Goal: Complete application form

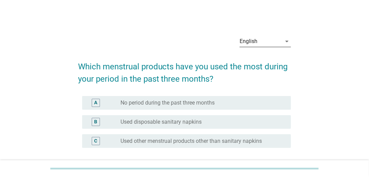
click at [270, 39] on div "English" at bounding box center [260, 41] width 42 height 11
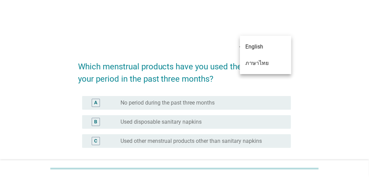
click at [256, 65] on div "ภาษาไทย" at bounding box center [265, 63] width 40 height 8
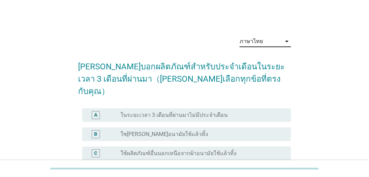
click at [60, 108] on div "ภาษาไทย arrow_drop_down [PERSON_NAME]บอกผลิตภัณฑ์สำหรับประจำเดือนในระยะเวลา 3 เ…" at bounding box center [184, 116] width 336 height 182
click at [151, 131] on label "ใช[PERSON_NAME]อนามัยใช้แล้วทิ้ง" at bounding box center [164, 134] width 88 height 7
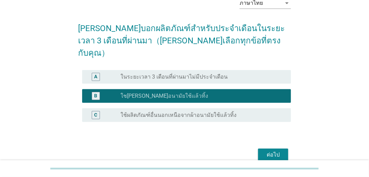
scroll to position [59, 0]
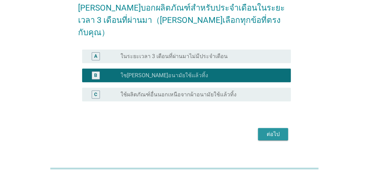
click at [266, 130] on div "ต่อไป" at bounding box center [272, 134] width 19 height 8
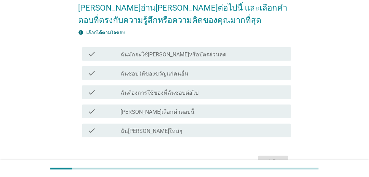
scroll to position [0, 0]
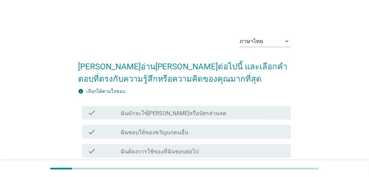
click at [316, 43] on div "ภาษาไทย arrow_drop_down [PERSON_NAME]อ่าน[PERSON_NAME]ต่อไปนี้ และเลือกคำตอบที่…" at bounding box center [184, 130] width 336 height 210
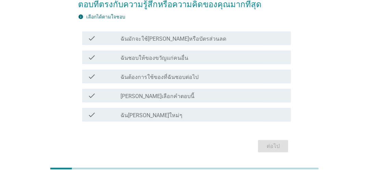
scroll to position [65, 0]
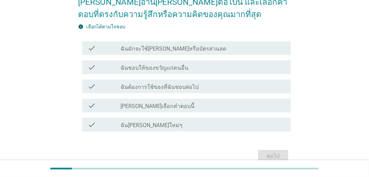
click at [172, 52] on label "ฉันมักจะใช้[PERSON_NAME]หรือบัตรส่วนลด" at bounding box center [173, 48] width 106 height 7
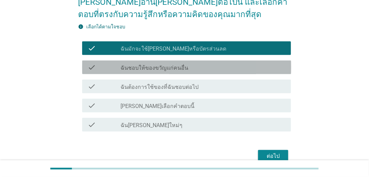
drag, startPoint x: 167, startPoint y: 65, endPoint x: 168, endPoint y: 72, distance: 7.2
click at [167, 65] on label "ฉันชอบให้ของขวัญแก่คนอื่น" at bounding box center [154, 68] width 68 height 7
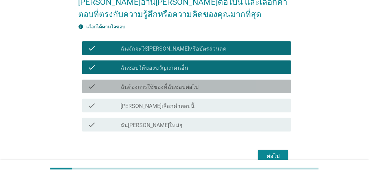
click at [170, 87] on label "ฉันต้องการใช้ของที่ฉันชอบต่อไป" at bounding box center [159, 87] width 78 height 7
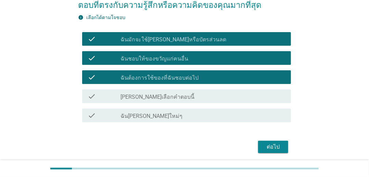
scroll to position [99, 0]
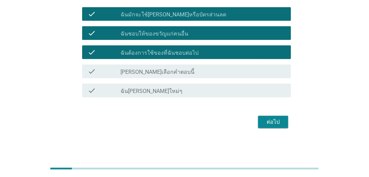
click at [165, 87] on div "check_box_outline_blank ฉัน[PERSON_NAME]ใหม่ๆ" at bounding box center [202, 91] width 165 height 8
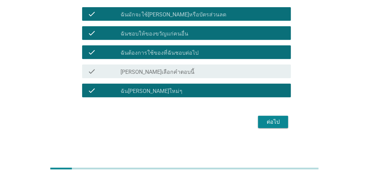
click at [257, 121] on div "ต่อไป" at bounding box center [184, 122] width 213 height 16
click at [259, 121] on button "ต่อไป" at bounding box center [273, 122] width 30 height 12
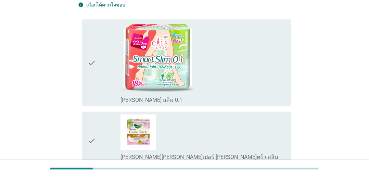
scroll to position [0, 0]
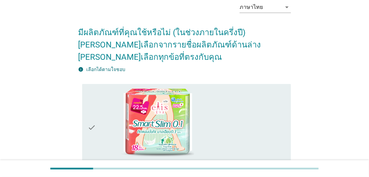
click at [276, 114] on div "check_box_outline_[PERSON_NAME] 0.1" at bounding box center [202, 127] width 165 height 81
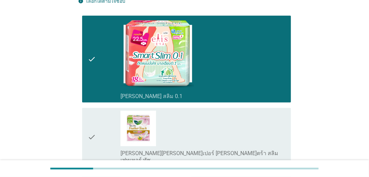
click at [257, 127] on div "check_box_outline_blank [PERSON_NAME][PERSON_NAME]เปอร์ [PERSON_NAME]ตร้า สลิม …" at bounding box center [202, 137] width 165 height 53
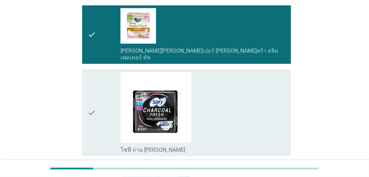
click at [257, 110] on div "check_box_outline_blank โซฟี ถ่าน ชาร์โคลเฟรช [PERSON_NAME]" at bounding box center [202, 112] width 165 height 81
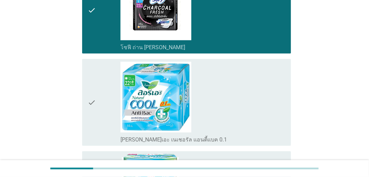
click at [258, 98] on div "check_box_outline_blank [PERSON_NAME]เอะ เนเชอรัล แอนตี้แบค 0.1" at bounding box center [202, 102] width 165 height 81
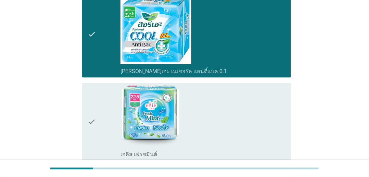
click at [262, 102] on div "check_box_outline_blank เอลิส เฟรชมินต์" at bounding box center [202, 122] width 165 height 73
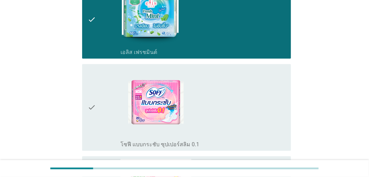
click at [256, 88] on div "check_box_outline_blank โซฟี แบบกระชับ ซุปเปอร์สลิม 0.1" at bounding box center [202, 107] width 165 height 81
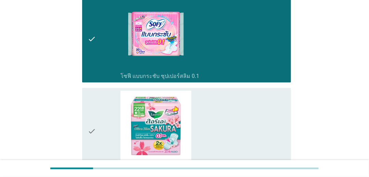
click at [260, 107] on div "check_box_outline_blank ลอริเอะ ซุปเปอร์ [PERSON_NAME]ตร้าสลิม ซากุระ" at bounding box center [202, 131] width 165 height 81
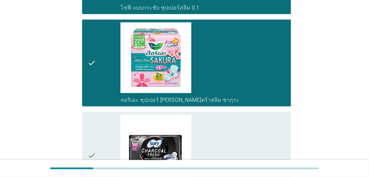
click at [253, 115] on div "check_box_outline_blank โซฟี ถ่าน ชาร์โคลเฟรช" at bounding box center [202, 155] width 165 height 81
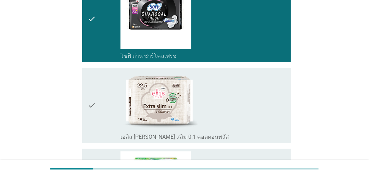
drag, startPoint x: 267, startPoint y: 79, endPoint x: 271, endPoint y: 124, distance: 45.0
click at [267, 79] on div "check_box_outline_blank เอลิส [PERSON_NAME] สลิม 0.1 คอตตอนพลัส" at bounding box center [202, 105] width 165 height 70
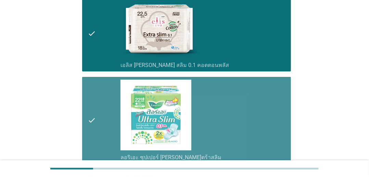
scroll to position [888, 0]
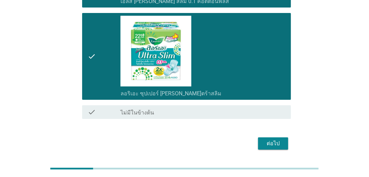
click at [277, 135] on div "ต่อไป" at bounding box center [184, 143] width 213 height 16
click at [281, 140] on div "ต่อไป" at bounding box center [272, 144] width 19 height 8
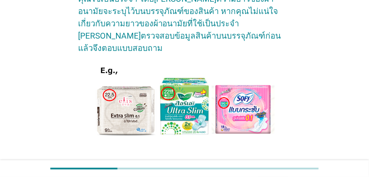
scroll to position [116, 0]
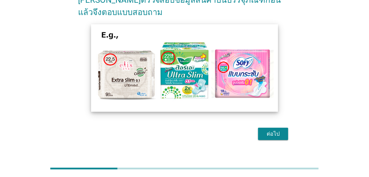
click at [276, 66] on img at bounding box center [184, 68] width 187 height 88
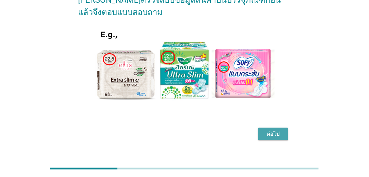
click at [273, 130] on div "ต่อไป" at bounding box center [272, 134] width 19 height 8
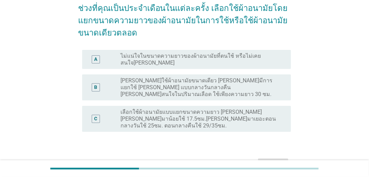
scroll to position [82, 0]
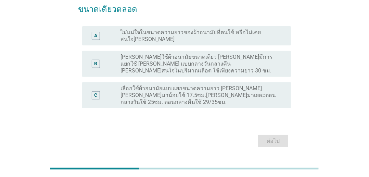
click at [187, 85] on label "เลือกใช้ผ้าอนามัยแบบแยกขนาดความยาว [PERSON_NAME] [PERSON_NAME]มาน้อยใช้ 17.5ซม.…" at bounding box center [199, 95] width 159 height 21
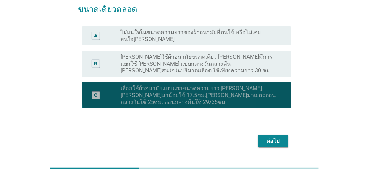
click at [187, 54] on label "[PERSON_NAME]ใช้ผ้าอนามัยขนาดเดียว [PERSON_NAME]มีการแยกใช้ [PERSON_NAME] แบบกล…" at bounding box center [199, 64] width 159 height 21
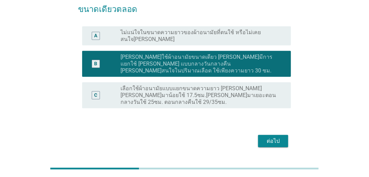
click at [191, 85] on label "เลือกใช้ผ้าอนามัยแบบแยกขนาดความยาว [PERSON_NAME] [PERSON_NAME]มาน้อยใช้ 17.5ซม.…" at bounding box center [199, 95] width 159 height 21
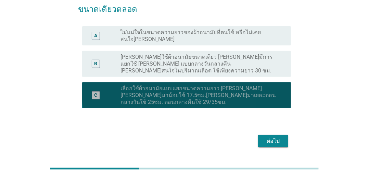
click at [197, 60] on label "[PERSON_NAME]ใช้ผ้าอนามัยขนาดเดียว [PERSON_NAME]มีการแยกใช้ [PERSON_NAME] แบบกล…" at bounding box center [199, 64] width 159 height 21
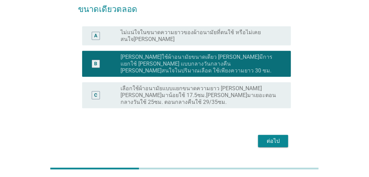
click at [211, 85] on label "เลือกใช้ผ้าอนามัยแบบแยกขนาดความยาว [PERSON_NAME] [PERSON_NAME]มาน้อยใช้ 17.5ซม.…" at bounding box center [199, 95] width 159 height 21
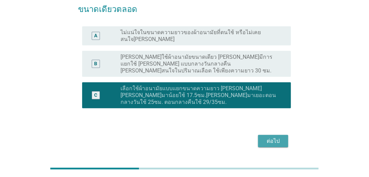
click at [276, 137] on div "ต่อไป" at bounding box center [272, 141] width 19 height 8
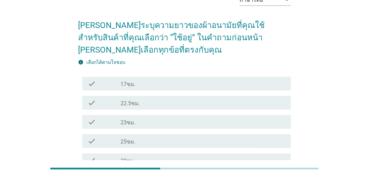
scroll to position [34, 0]
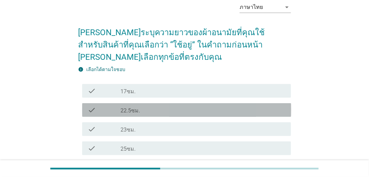
click at [162, 106] on div "check_box_outline_blank 22.5ซม." at bounding box center [202, 110] width 165 height 8
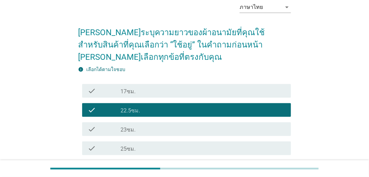
click at [163, 92] on div "check_box_outline_blank 17ซม." at bounding box center [202, 91] width 165 height 8
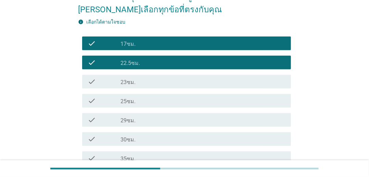
scroll to position [137, 0]
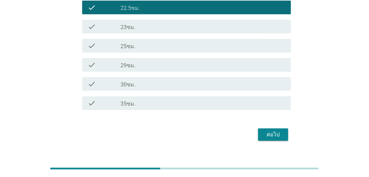
click at [167, 42] on div "check_box_outline_blank 25ซม." at bounding box center [202, 46] width 165 height 8
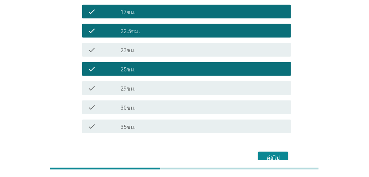
scroll to position [103, 0]
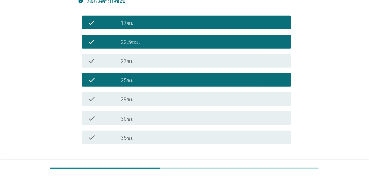
click at [154, 50] on div "check check_box_outline_blank 22.5ซม." at bounding box center [184, 41] width 213 height 19
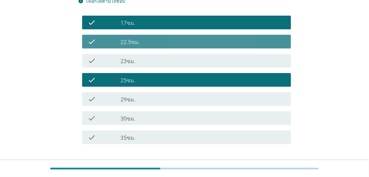
click at [156, 41] on div "check_box_outline_blank 22.5ซม." at bounding box center [202, 42] width 165 height 8
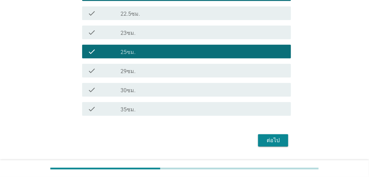
scroll to position [149, 0]
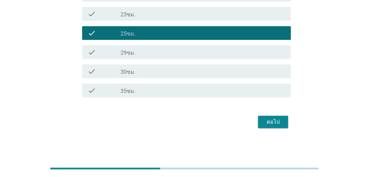
click at [262, 118] on button "ต่อไป" at bounding box center [273, 122] width 30 height 12
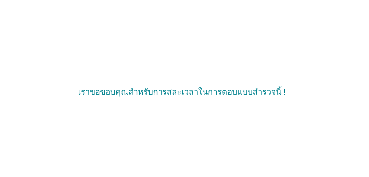
scroll to position [0, 0]
